Goal: Task Accomplishment & Management: Manage account settings

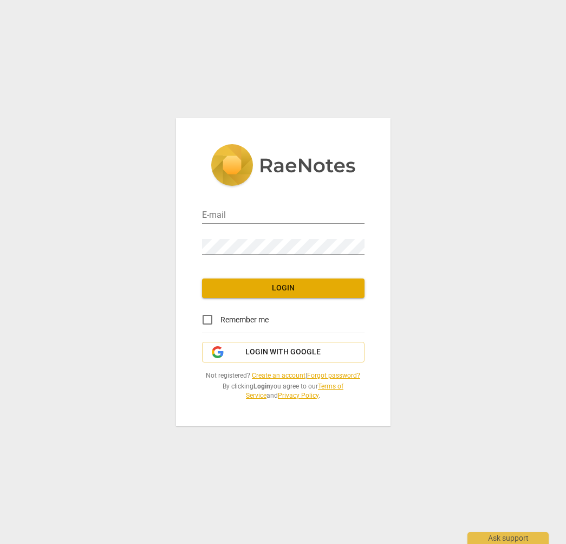
type input "[PERSON_NAME][EMAIL_ADDRESS][DOMAIN_NAME]"
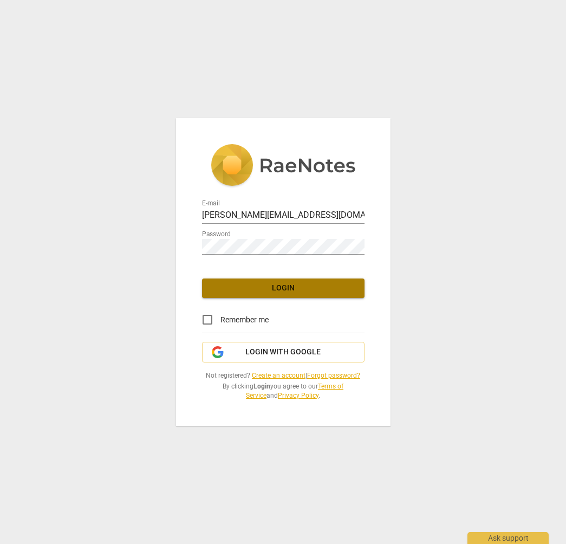
click at [288, 287] on span "Login" at bounding box center [283, 288] width 145 height 11
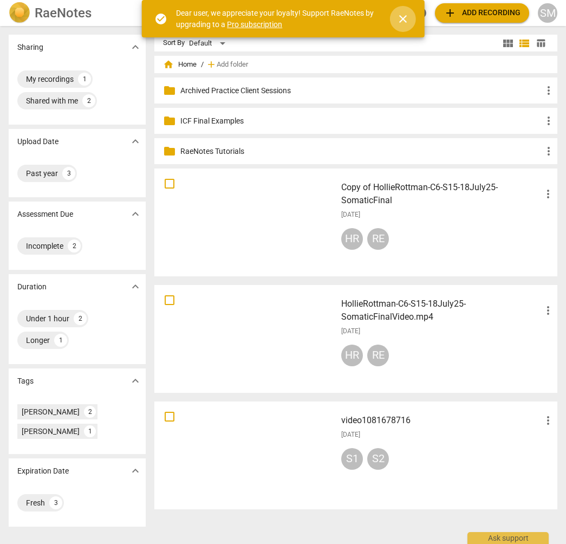
click at [404, 17] on span "close" at bounding box center [403, 18] width 13 height 13
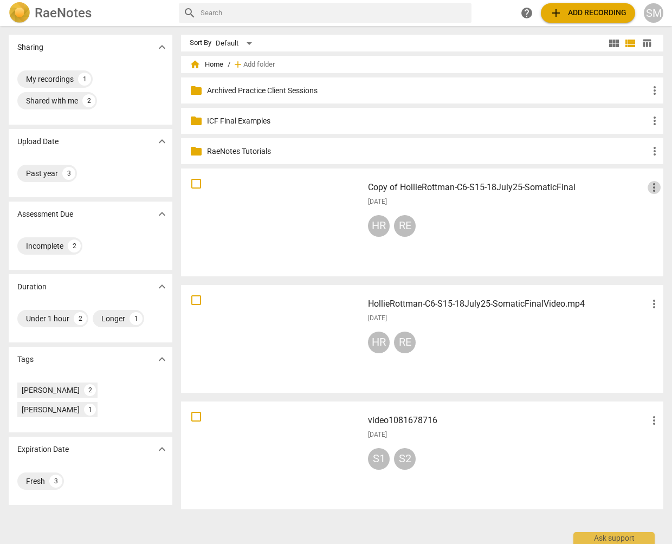
click at [566, 188] on span "more_vert" at bounding box center [654, 187] width 13 height 13
click at [566, 188] on li "Move" at bounding box center [642, 188] width 41 height 26
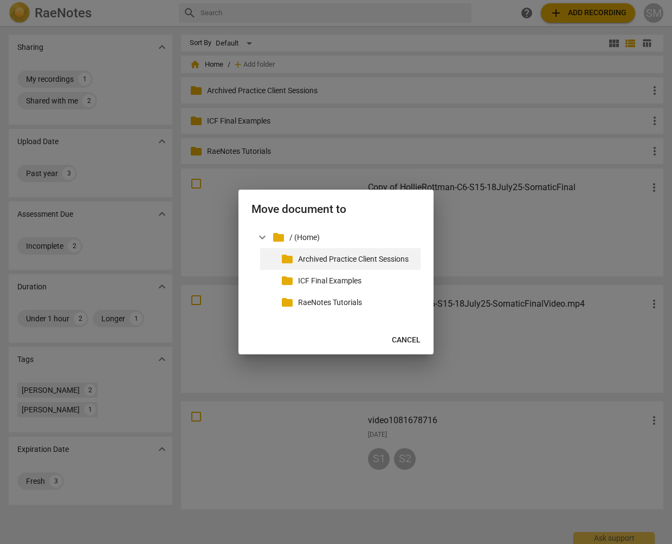
click at [346, 260] on p "Archived Practice Client Sessions" at bounding box center [357, 259] width 118 height 11
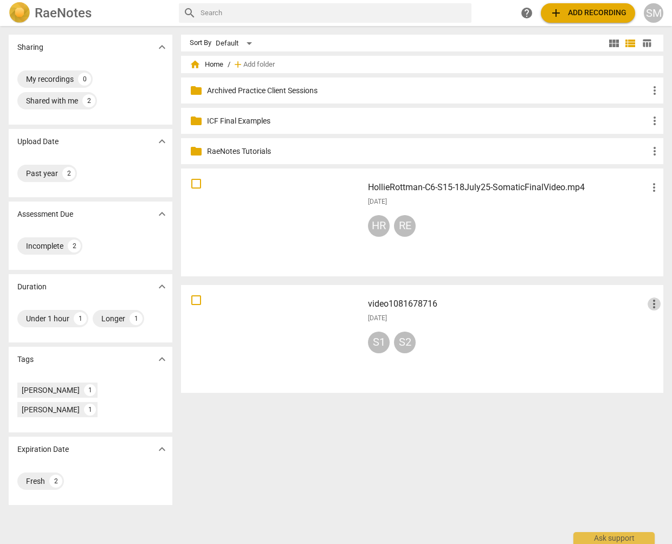
click at [566, 304] on span "more_vert" at bounding box center [654, 304] width 13 height 13
click at [566, 305] on li "Move" at bounding box center [642, 304] width 41 height 26
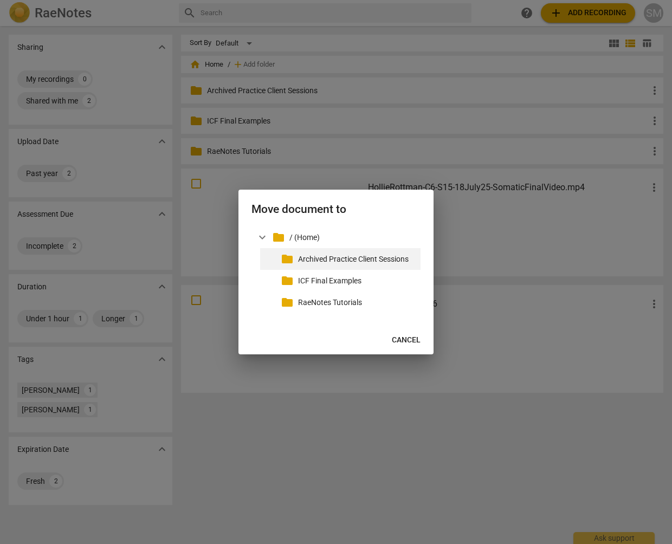
click at [320, 260] on p "Archived Practice Client Sessions" at bounding box center [357, 259] width 118 height 11
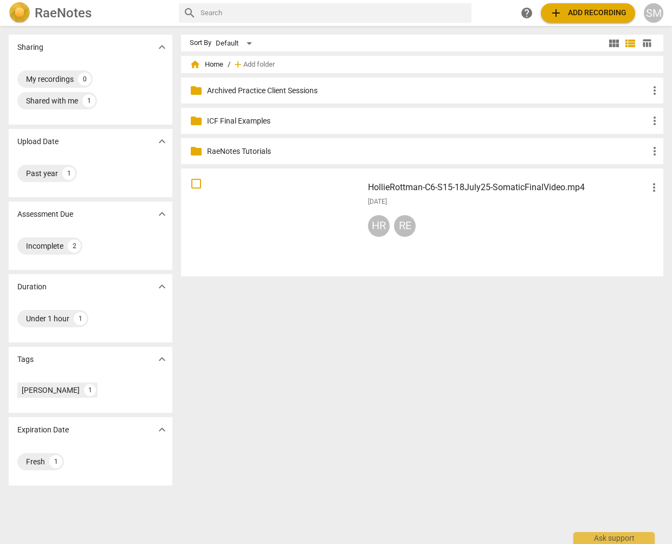
click at [566, 190] on span "more_vert" at bounding box center [654, 187] width 13 height 13
click at [566, 188] on li "Move" at bounding box center [642, 188] width 41 height 26
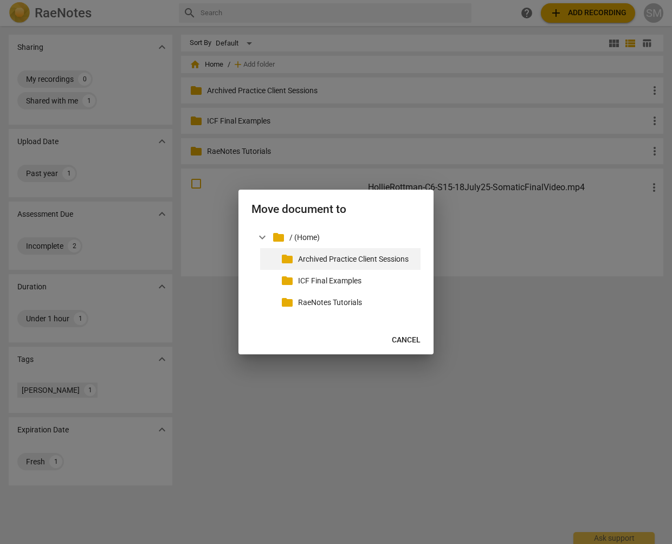
click at [370, 257] on p "Archived Practice Client Sessions" at bounding box center [357, 259] width 118 height 11
